Goal: Use online tool/utility: Use online tool/utility

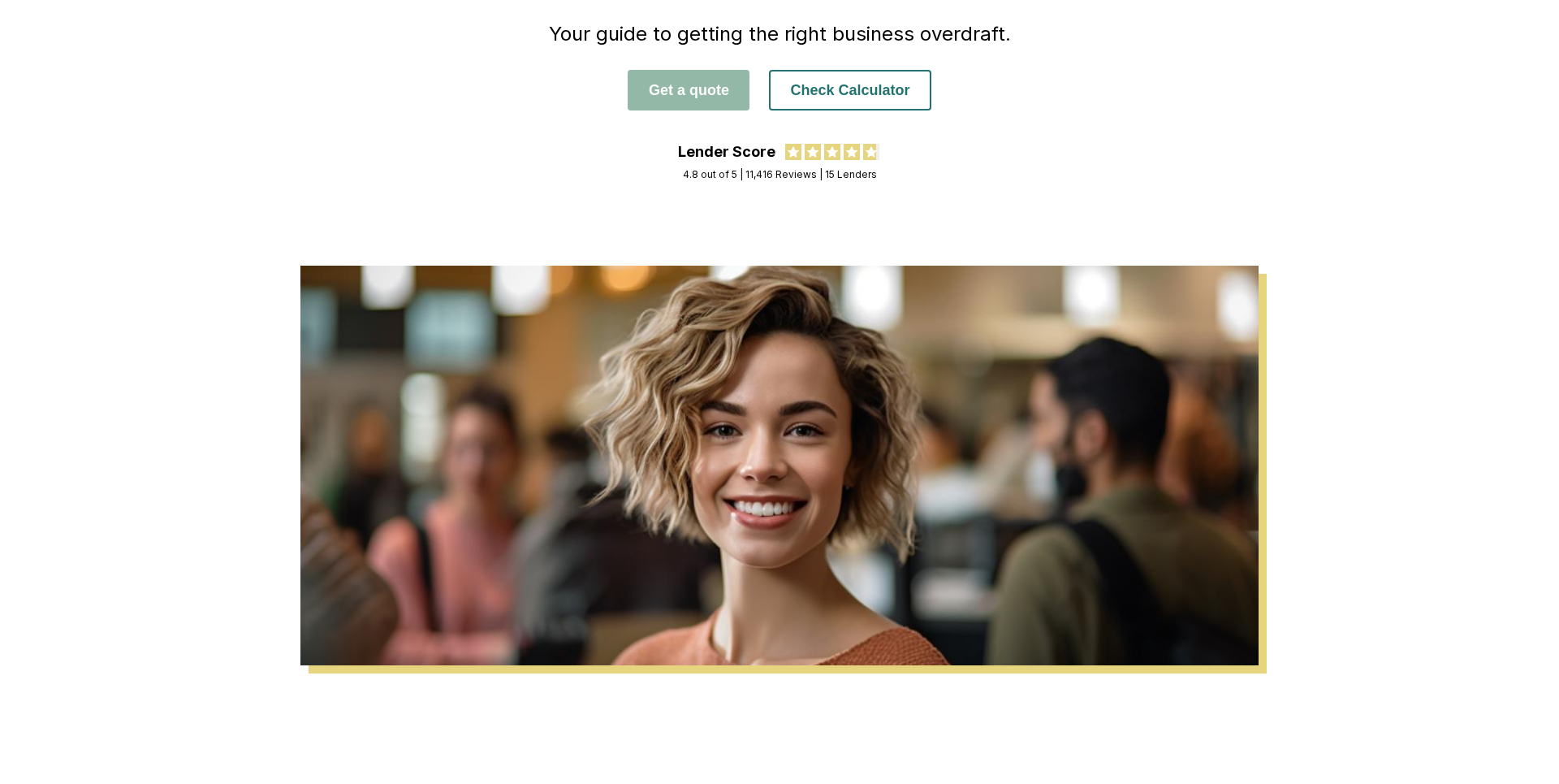
click at [838, 91] on button "Check Calculator" at bounding box center [849, 90] width 161 height 41
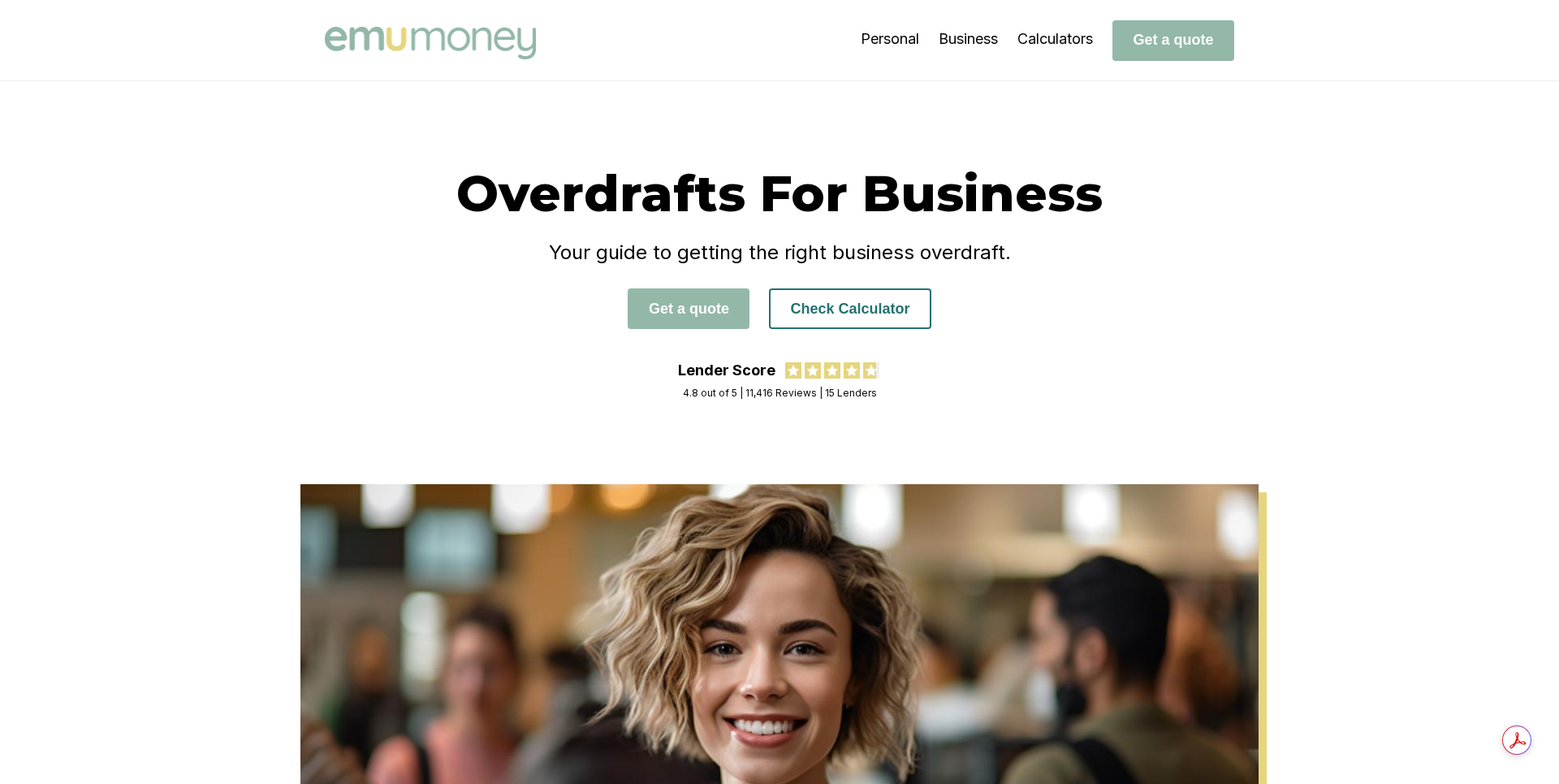
click at [823, 313] on button "Check Calculator" at bounding box center [849, 308] width 161 height 41
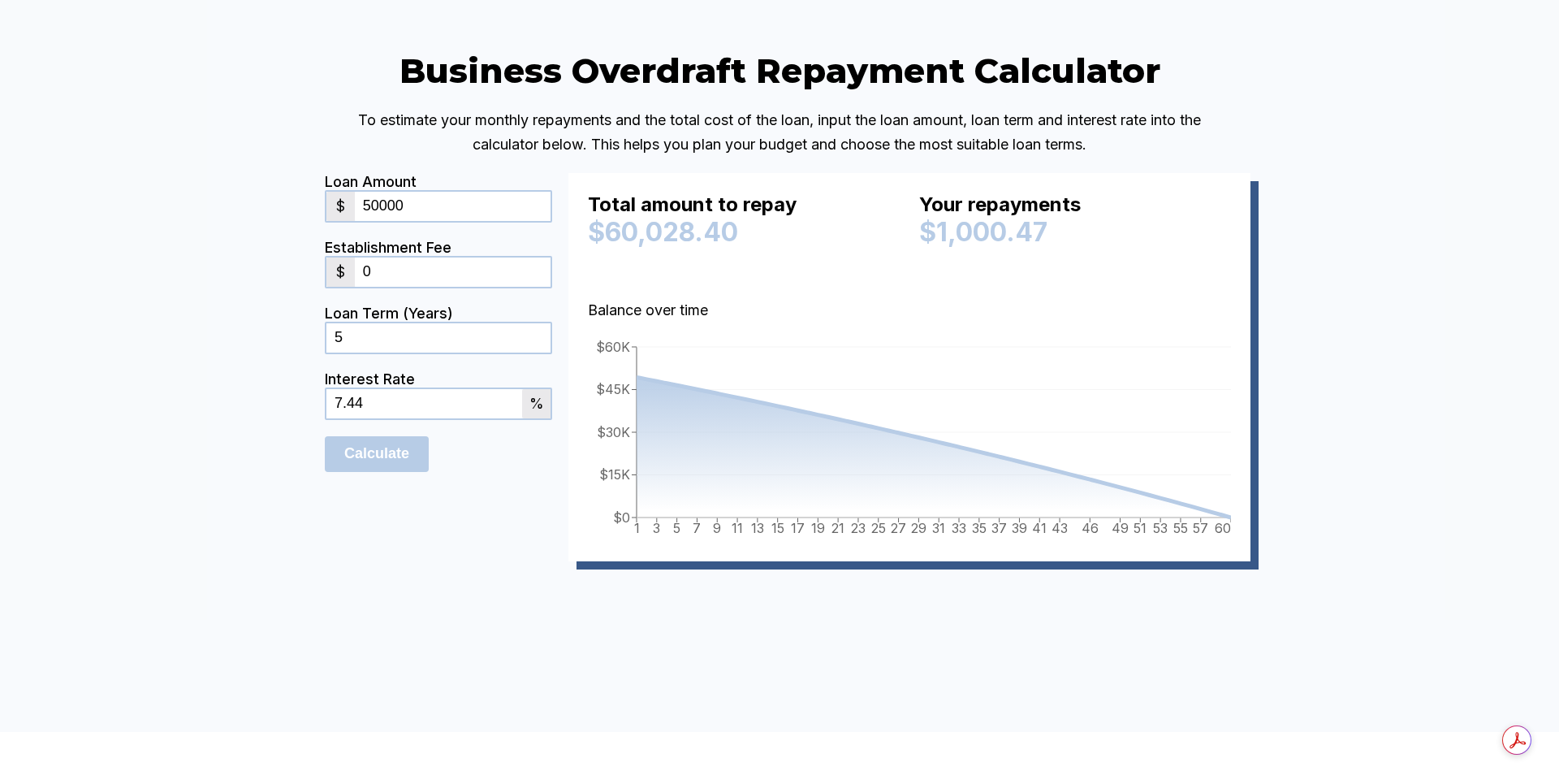
drag, startPoint x: 386, startPoint y: 486, endPoint x: 314, endPoint y: 473, distance: 73.2
click at [315, 473] on div "Business Overdraft Repayment Calculator To estimate your monthly repayments and…" at bounding box center [780, 330] width 974 height 560
type input "20.95"
drag, startPoint x: 408, startPoint y: 279, endPoint x: 323, endPoint y: 271, distance: 85.4
click at [323, 271] on div "Business Overdraft Repayment Calculator To estimate your monthly repayments and…" at bounding box center [780, 330] width 974 height 560
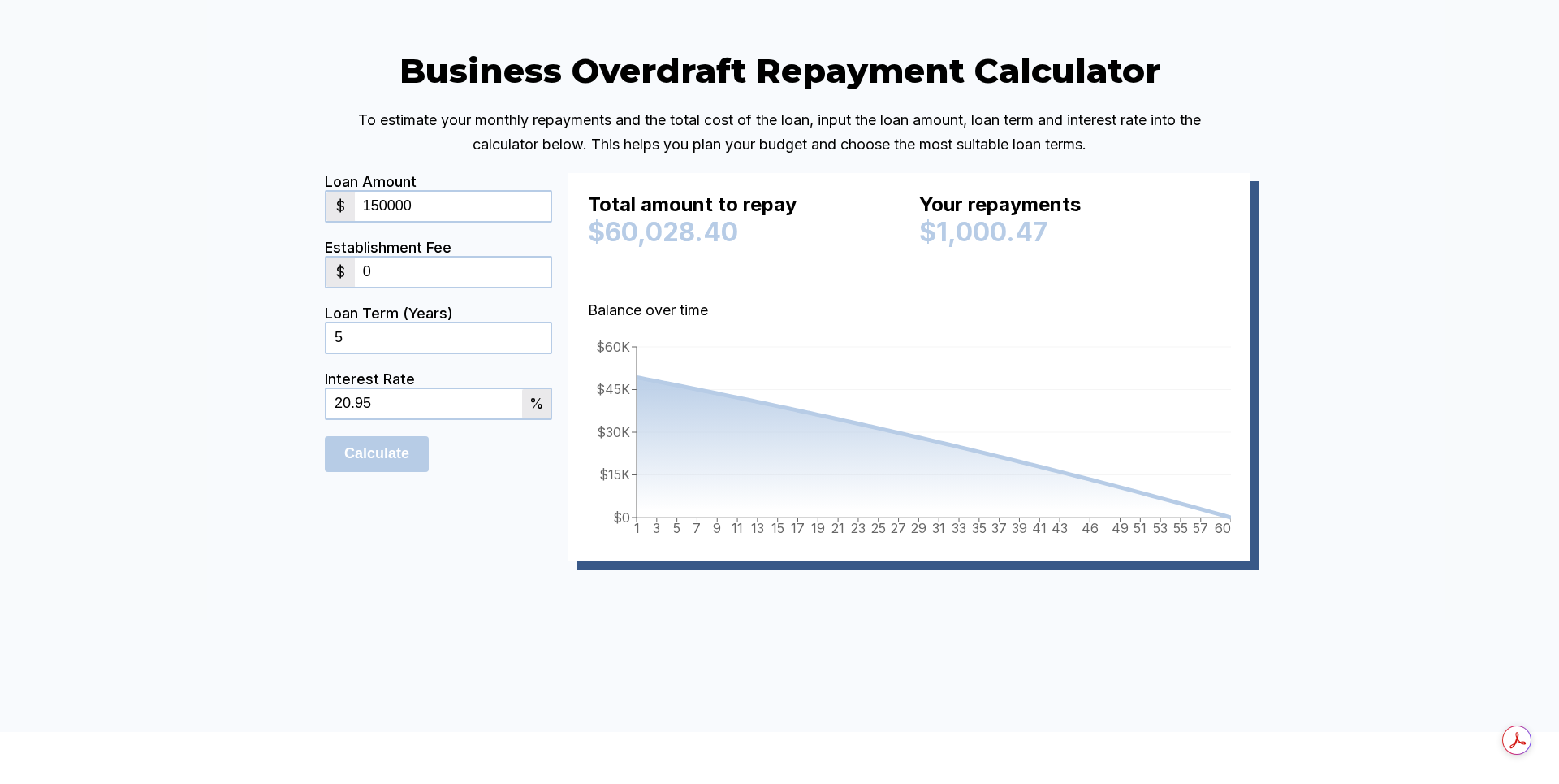
type input "150000"
click at [285, 320] on div "Business Overdraft Repayment Calculator To estimate your monthly repayments and…" at bounding box center [780, 330] width 1559 height 804
drag, startPoint x: 437, startPoint y: 360, endPoint x: 342, endPoint y: 352, distance: 95.3
click at [342, 288] on div "$ 0" at bounding box center [438, 272] width 227 height 33
type input "795"
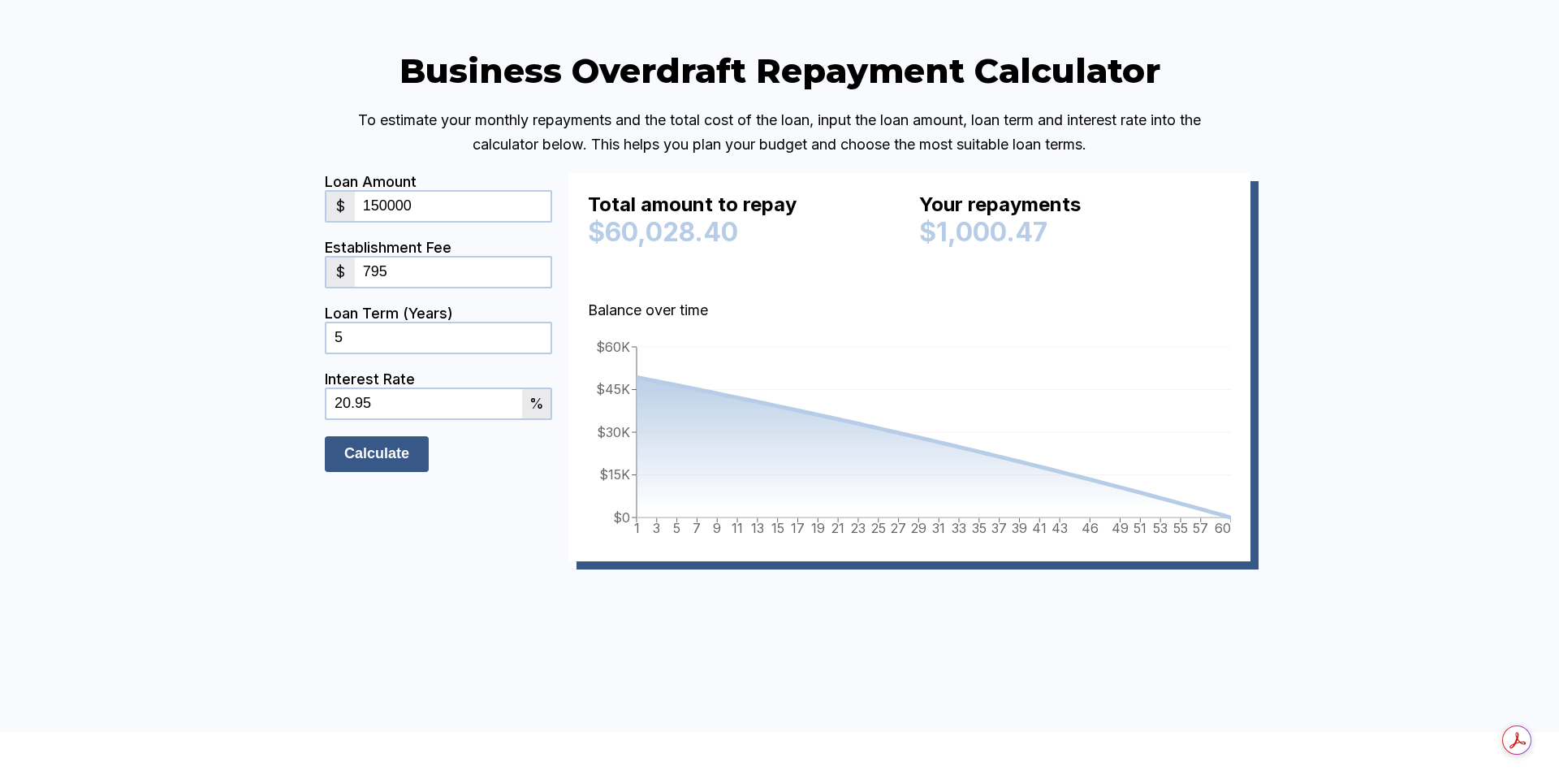
click at [383, 472] on input "Calculate" at bounding box center [377, 454] width 104 height 35
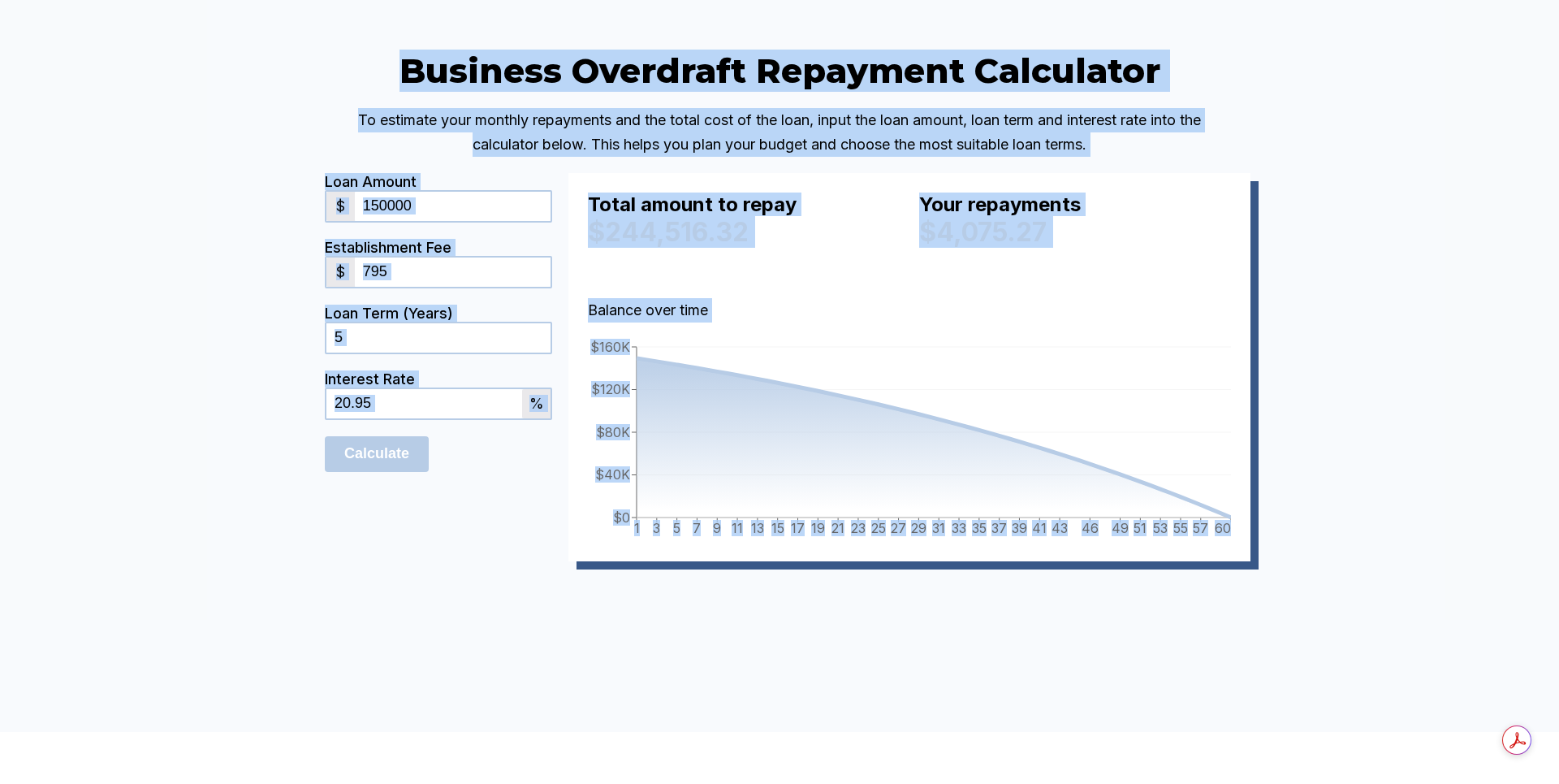
drag, startPoint x: 376, startPoint y: 134, endPoint x: 1264, endPoint y: 630, distance: 1017.1
click at [1264, 610] on div "Business Overdraft Repayment Calculator To estimate your monthly repayments and…" at bounding box center [780, 330] width 974 height 560
copy div "Business Overdraft Repayment Calculator To estimate your monthly repayments and…"
click at [1439, 413] on div "Business Overdraft Repayment Calculator To estimate your monthly repayments and…" at bounding box center [780, 330] width 1559 height 804
